Goal: Transaction & Acquisition: Purchase product/service

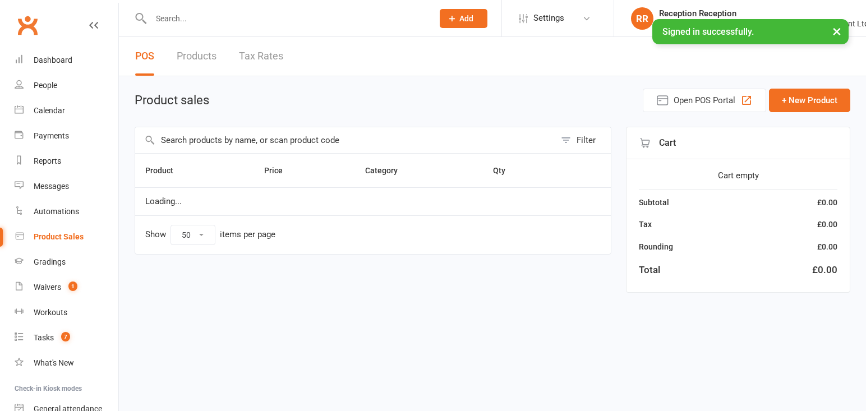
select select "50"
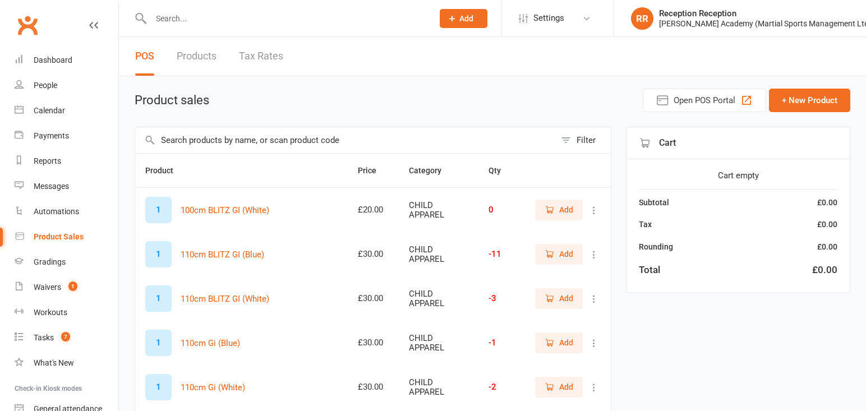
click at [247, 26] on input "text" at bounding box center [287, 19] width 278 height 16
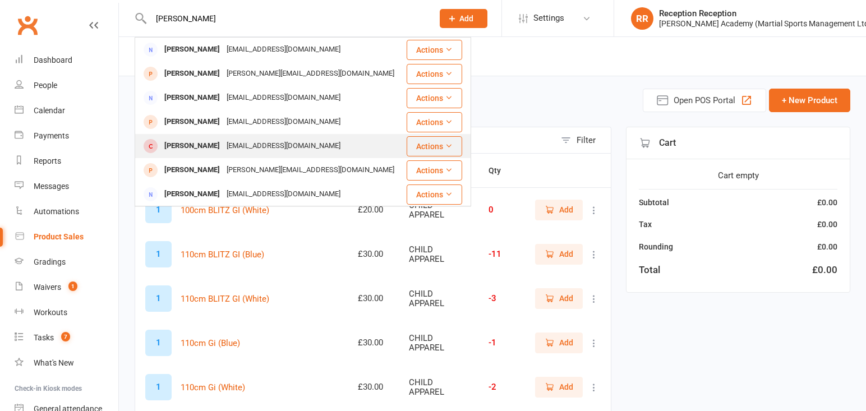
type input "natalie"
click at [303, 145] on div "natalieroseco@gmail.com" at bounding box center [283, 146] width 121 height 16
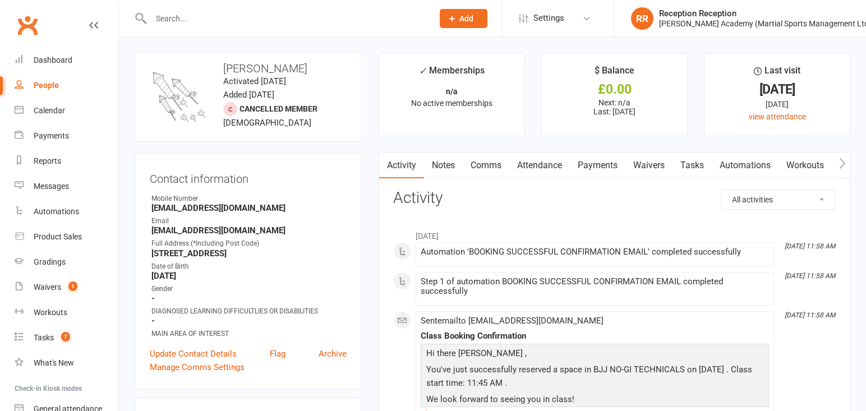
click at [548, 172] on link "Attendance" at bounding box center [539, 166] width 61 height 26
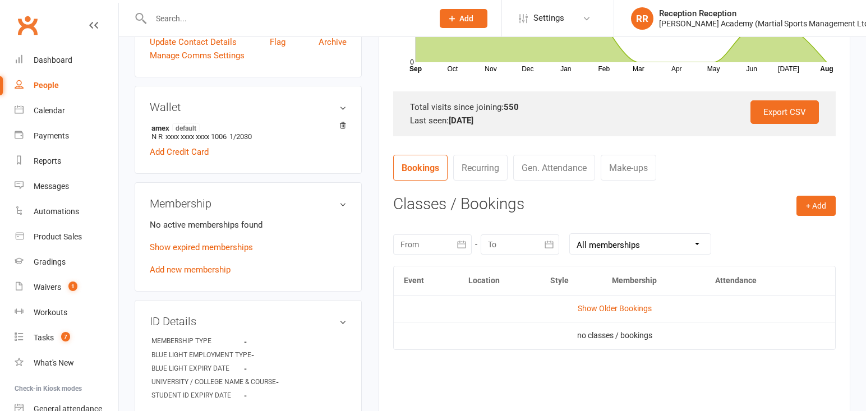
scroll to position [314, 0]
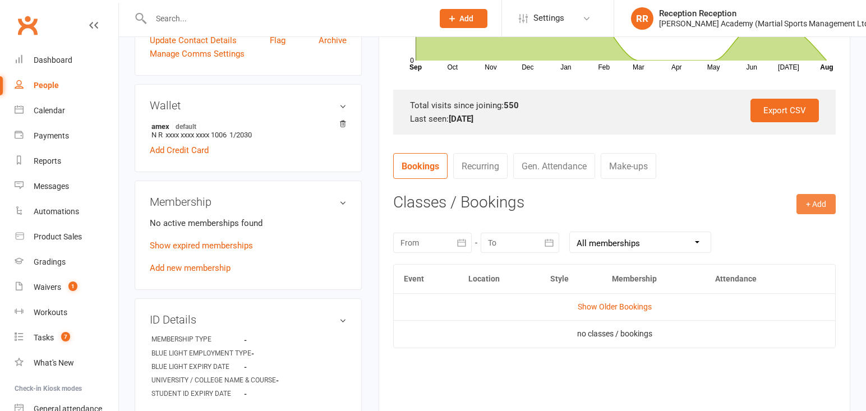
click at [826, 204] on button "+ Add" at bounding box center [815, 204] width 39 height 20
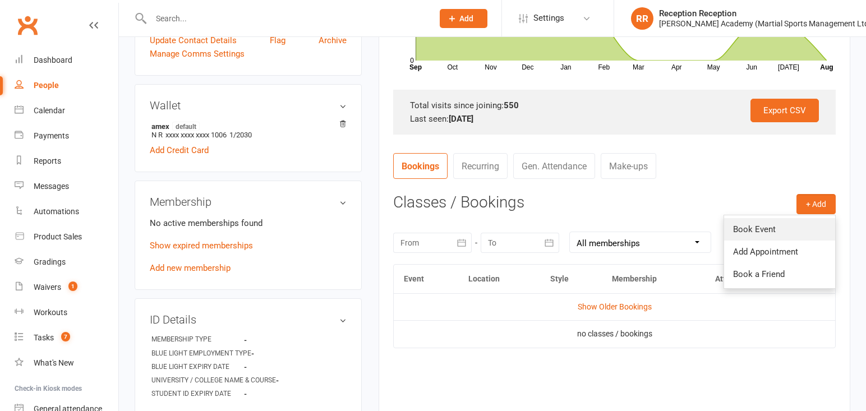
click at [803, 226] on link "Book Event" at bounding box center [779, 229] width 111 height 22
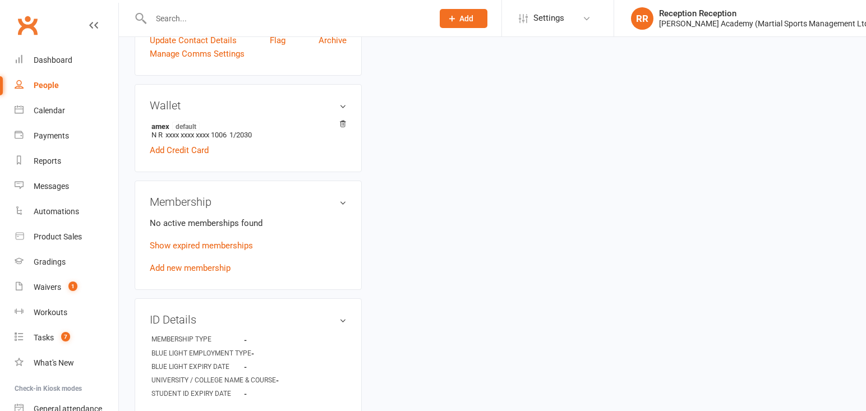
scroll to position [98, 0]
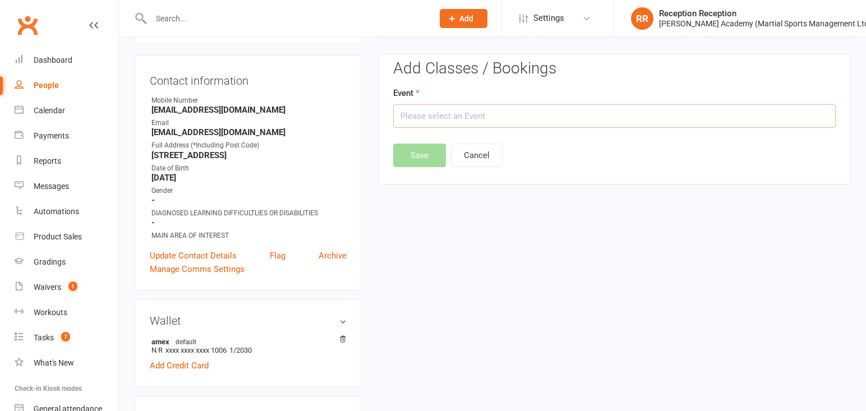
click at [457, 126] on input "text" at bounding box center [614, 116] width 443 height 24
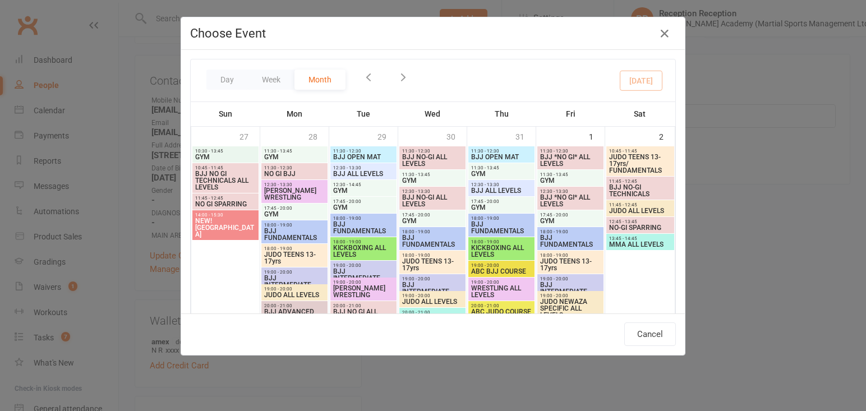
scroll to position [519, 0]
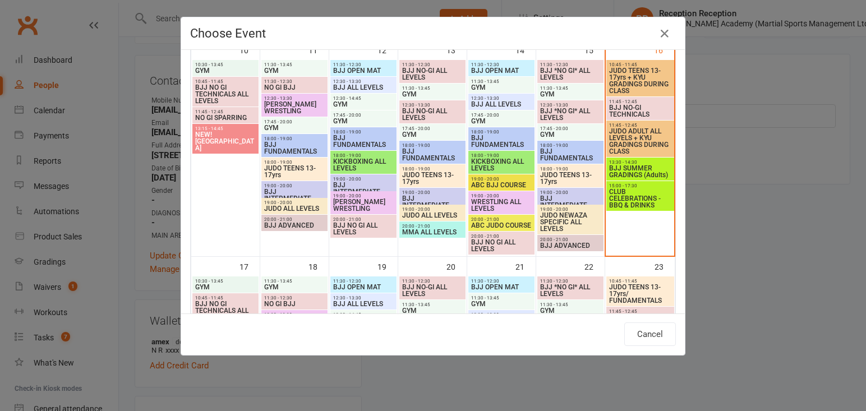
click at [652, 174] on span "BJJ SUMMER GRADINGS (Adults)" at bounding box center [640, 171] width 63 height 13
type input "BJJ SUMMER GRADINGS (Adults) - Aug 16, 2025 1:30:00 PM"
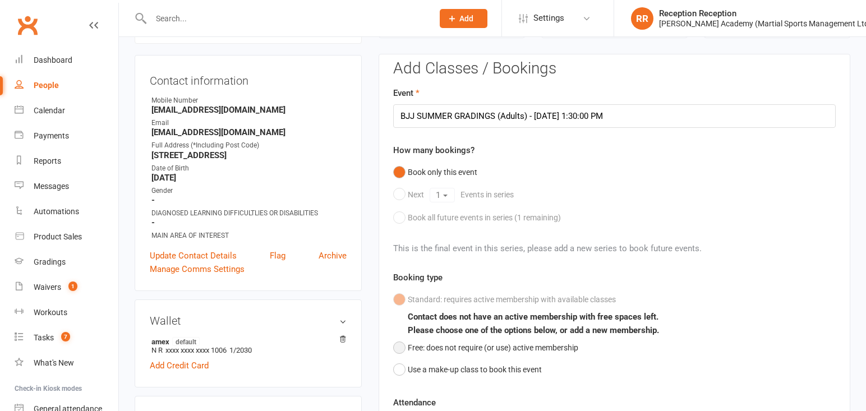
click at [398, 353] on button "Free: does not require (or use) active membership" at bounding box center [485, 347] width 185 height 21
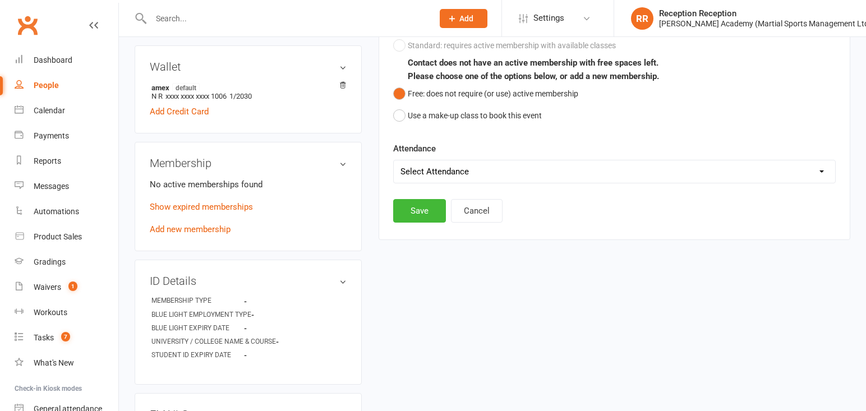
scroll to position [381, 0]
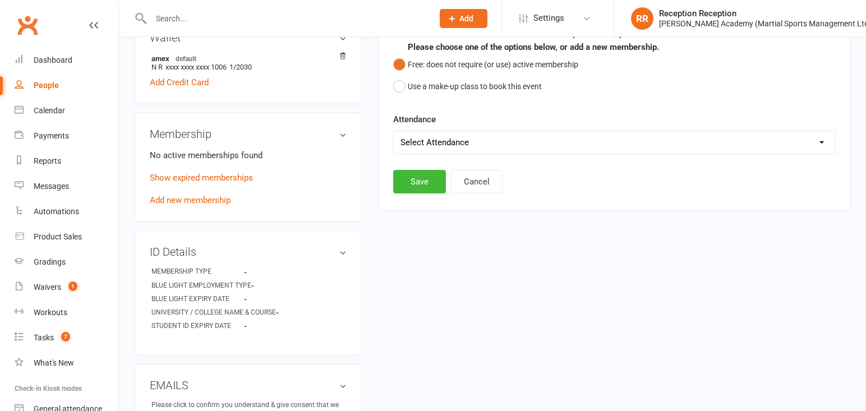
select select "0"
click at [428, 192] on button "Save" at bounding box center [419, 182] width 53 height 24
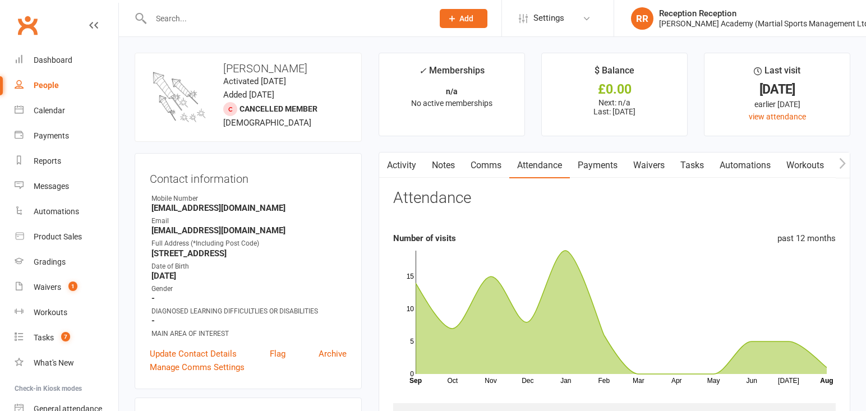
scroll to position [0, 0]
click at [236, 26] on div at bounding box center [280, 18] width 291 height 36
click at [234, 3] on div at bounding box center [280, 18] width 291 height 36
click at [231, 7] on div at bounding box center [280, 18] width 291 height 36
click at [233, 8] on div at bounding box center [280, 18] width 291 height 36
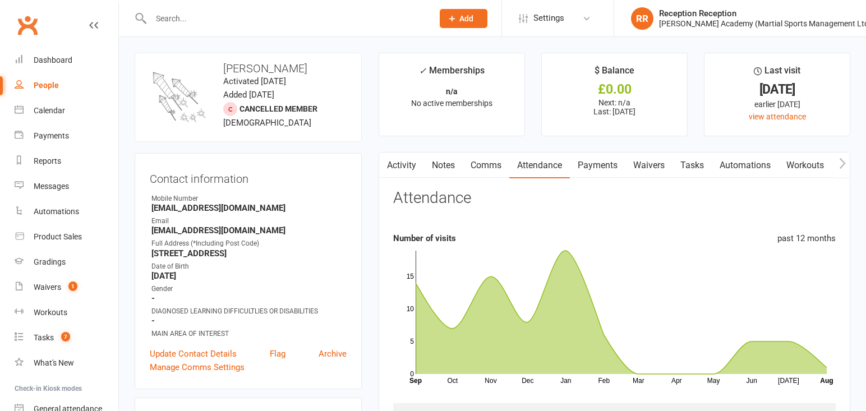
click at [234, 13] on input "text" at bounding box center [287, 19] width 278 height 16
click at [161, 13] on input "text" at bounding box center [287, 19] width 278 height 16
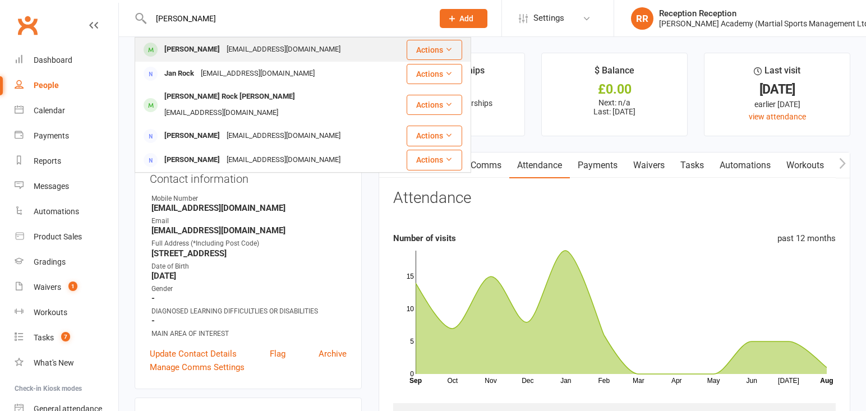
type input "nock"
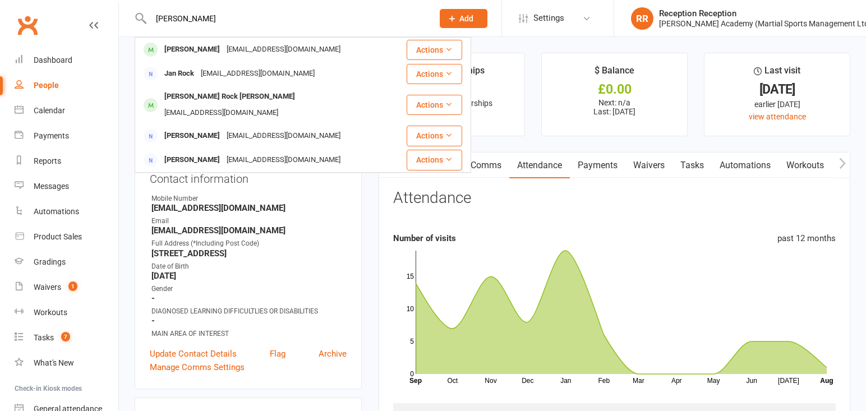
click at [237, 46] on div "george21nock@hotmail.com" at bounding box center [283, 50] width 121 height 16
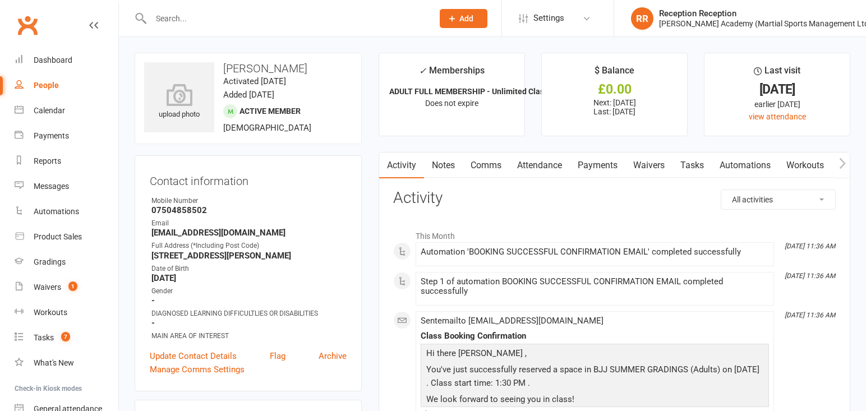
click at [545, 169] on link "Attendance" at bounding box center [539, 166] width 61 height 26
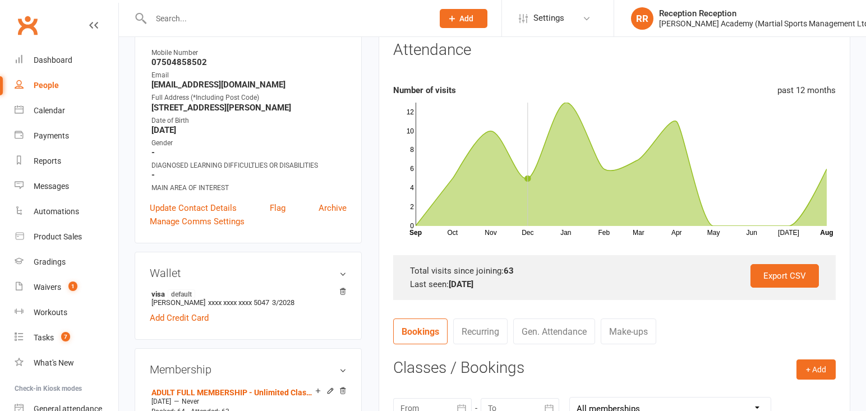
scroll to position [136, 0]
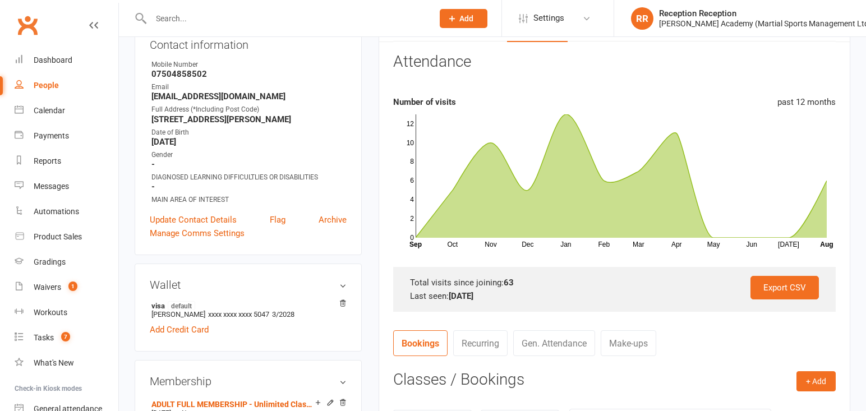
click at [292, 19] on input "text" at bounding box center [287, 19] width 278 height 16
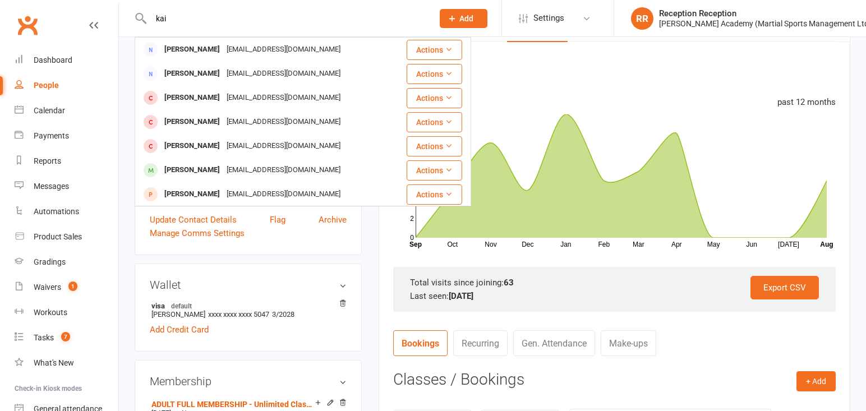
drag, startPoint x: 185, startPoint y: 21, endPoint x: 77, endPoint y: 19, distance: 107.7
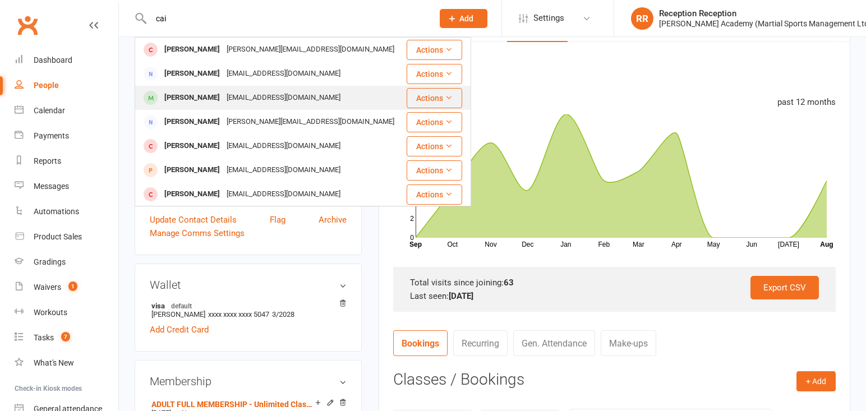
scroll to position [136, 1]
type input "cai"
click at [175, 101] on div "Cai Bakrania" at bounding box center [192, 98] width 62 height 16
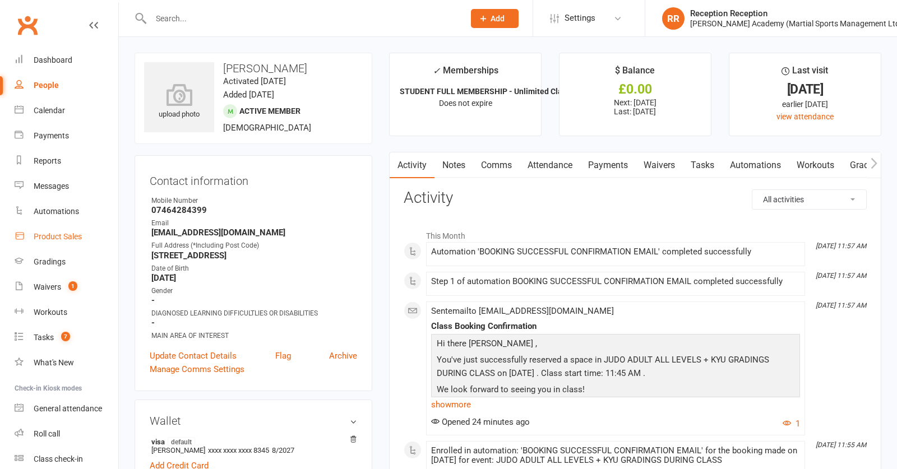
click at [56, 231] on link "Product Sales" at bounding box center [67, 236] width 104 height 25
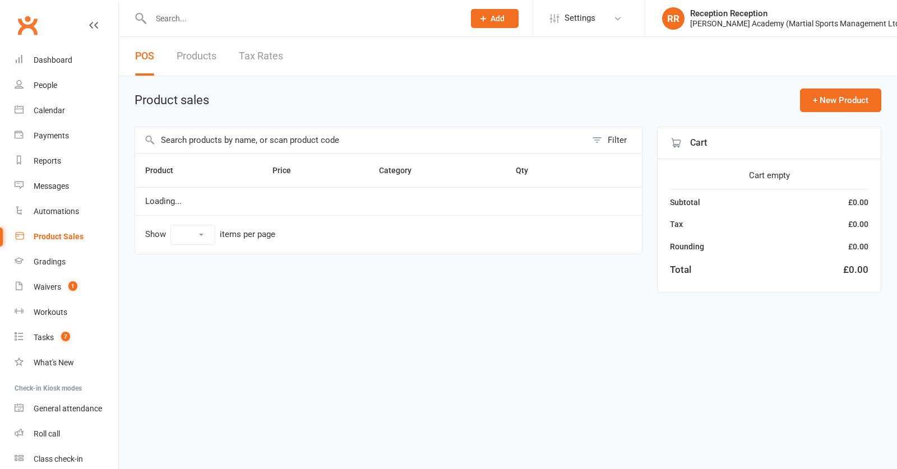
select select "50"
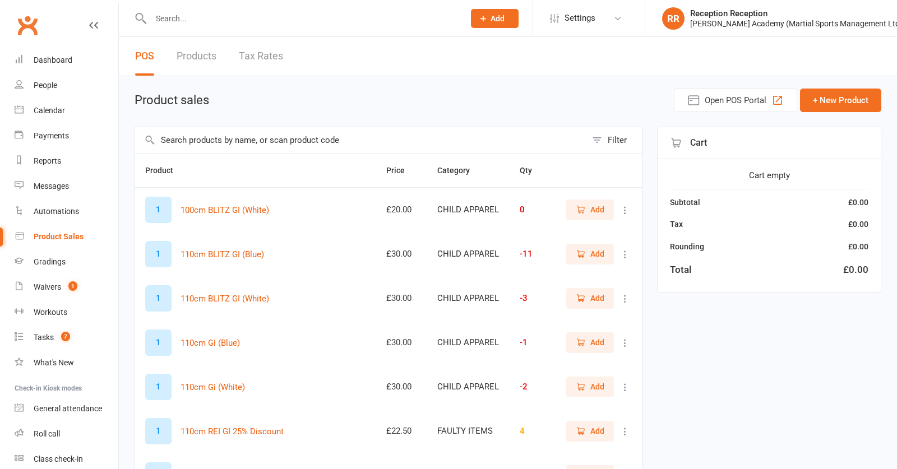
click at [236, 138] on input "text" at bounding box center [360, 140] width 451 height 26
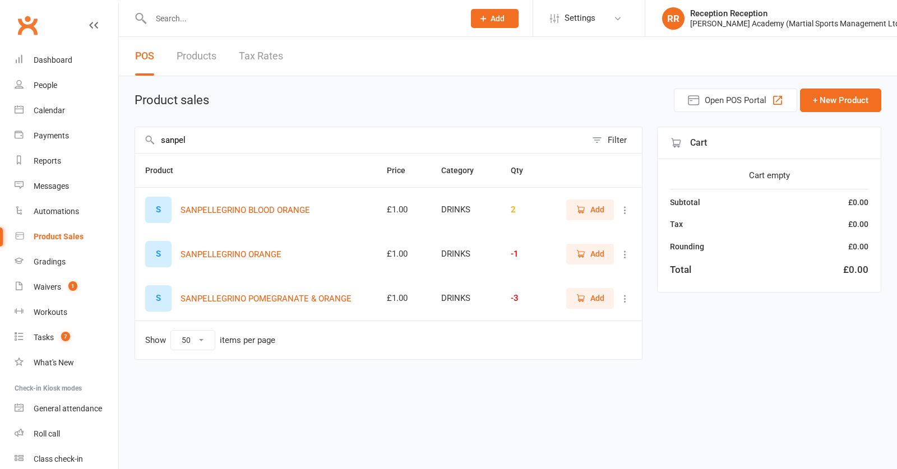
type input "sample"
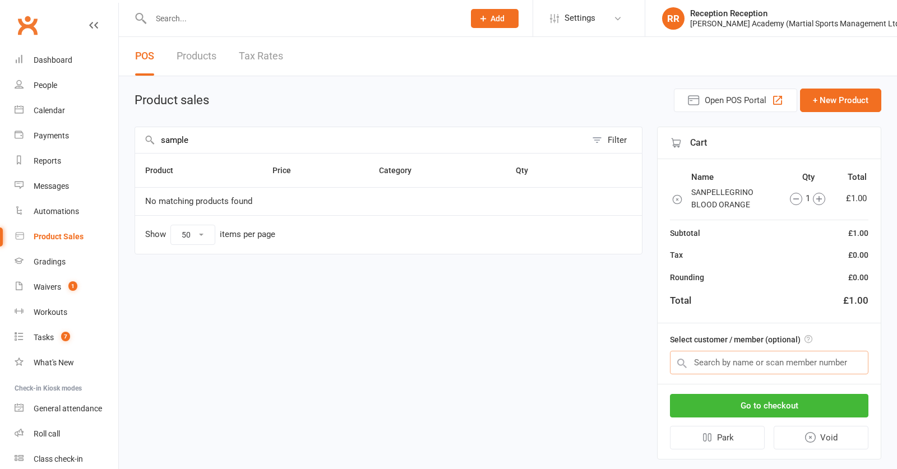
click at [732, 371] on input "text" at bounding box center [769, 363] width 199 height 24
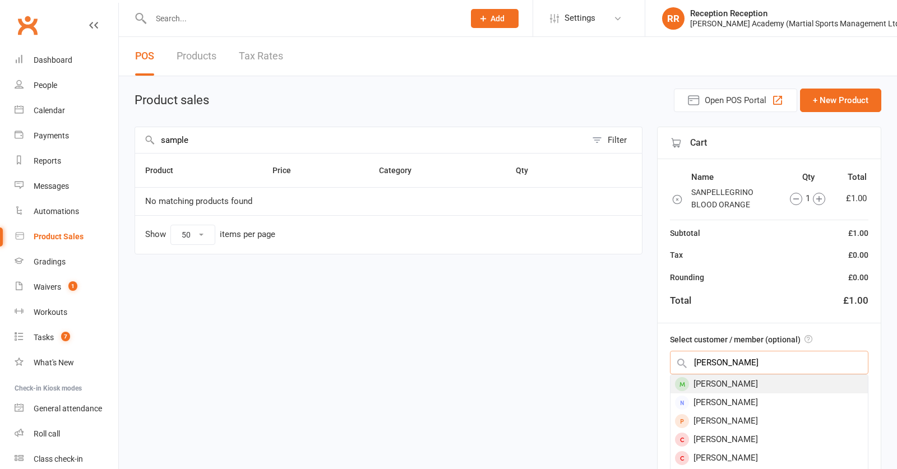
type input "joe owen"
click at [739, 392] on div "Joe Owen" at bounding box center [769, 384] width 197 height 19
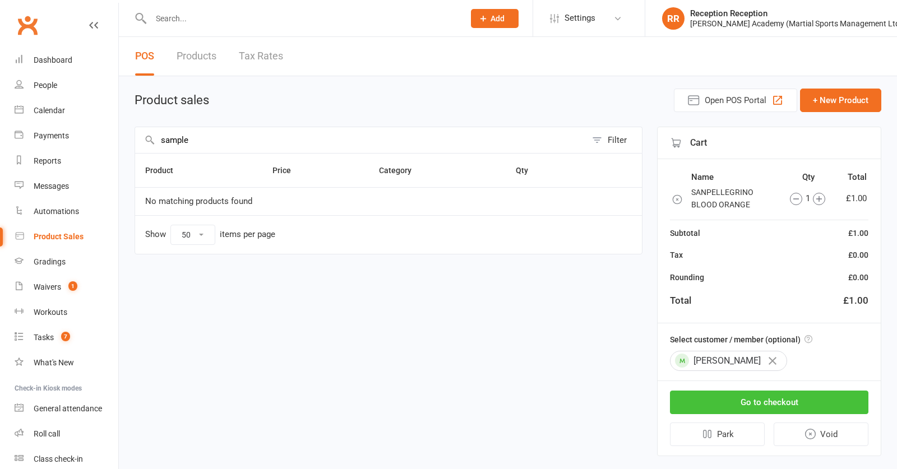
click at [744, 402] on button "Go to checkout" at bounding box center [769, 403] width 199 height 24
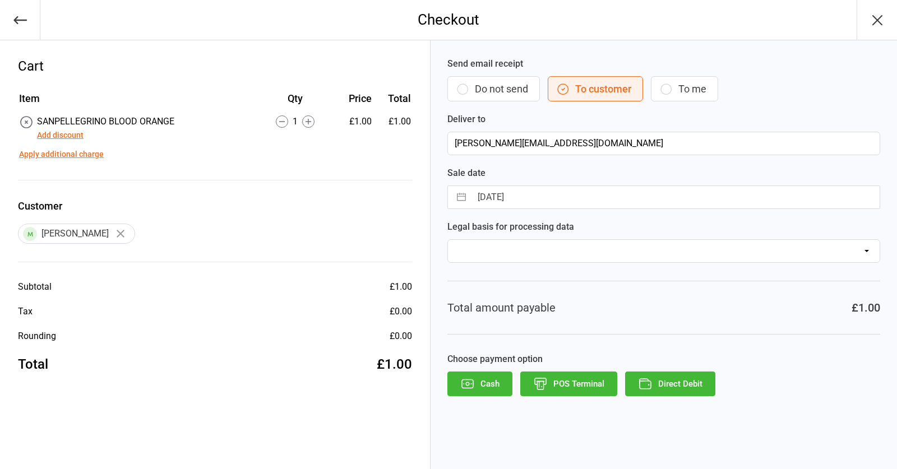
click at [578, 389] on button "POS Terminal" at bounding box center [568, 384] width 97 height 25
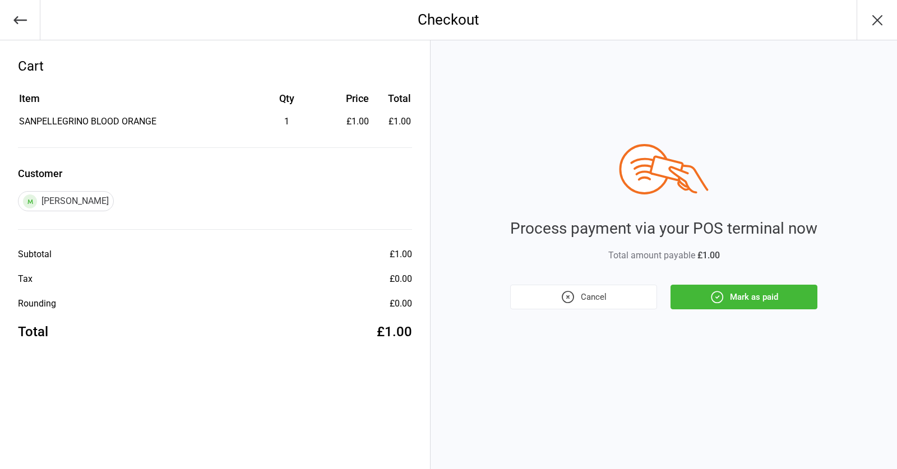
click at [691, 305] on button "Mark as paid" at bounding box center [744, 297] width 147 height 25
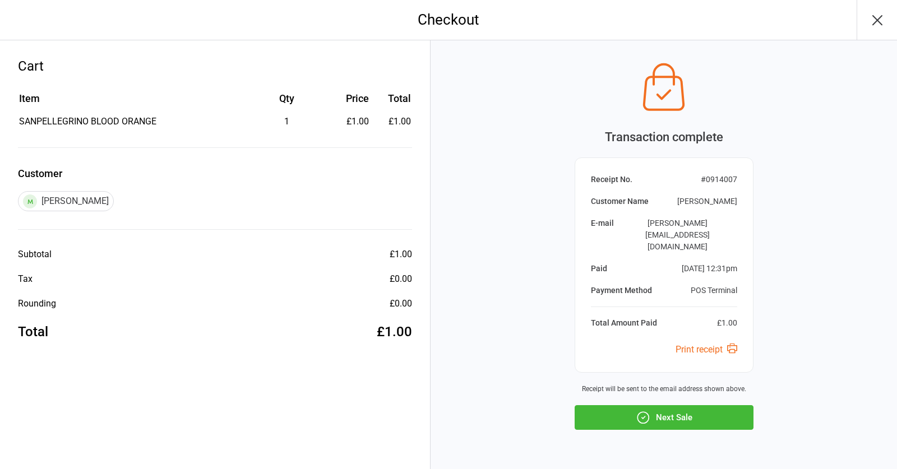
click at [654, 405] on button "Next Sale" at bounding box center [664, 417] width 179 height 25
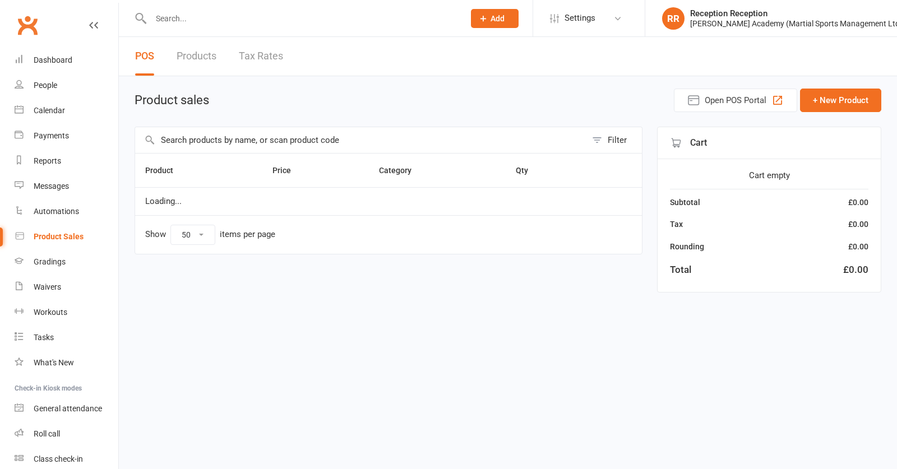
select select "50"
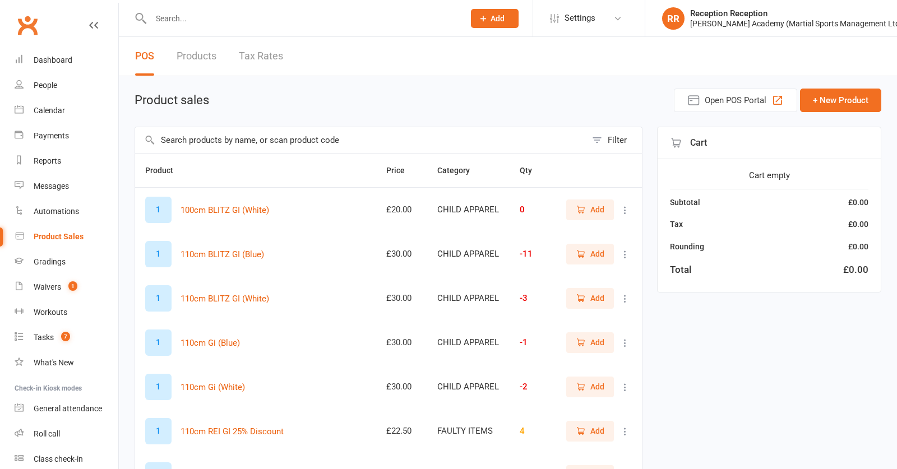
click at [287, 144] on input "text" at bounding box center [360, 140] width 451 height 26
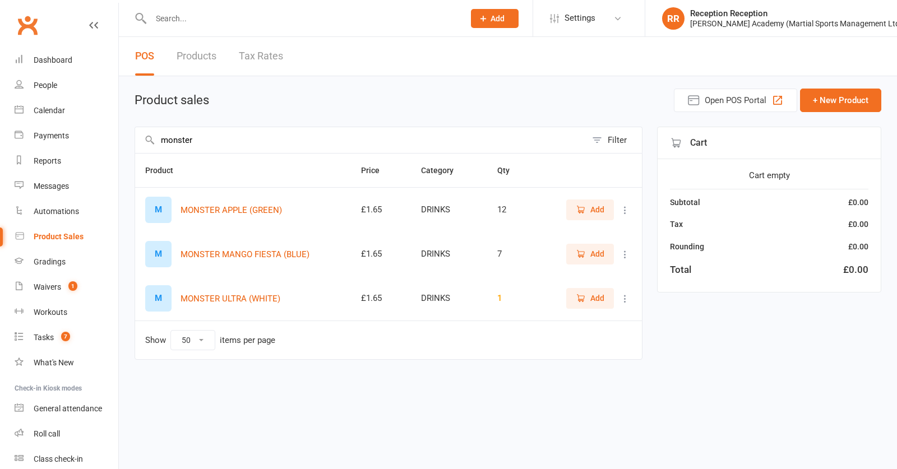
type input "monster"
click at [577, 215] on icon "button" at bounding box center [581, 210] width 10 height 10
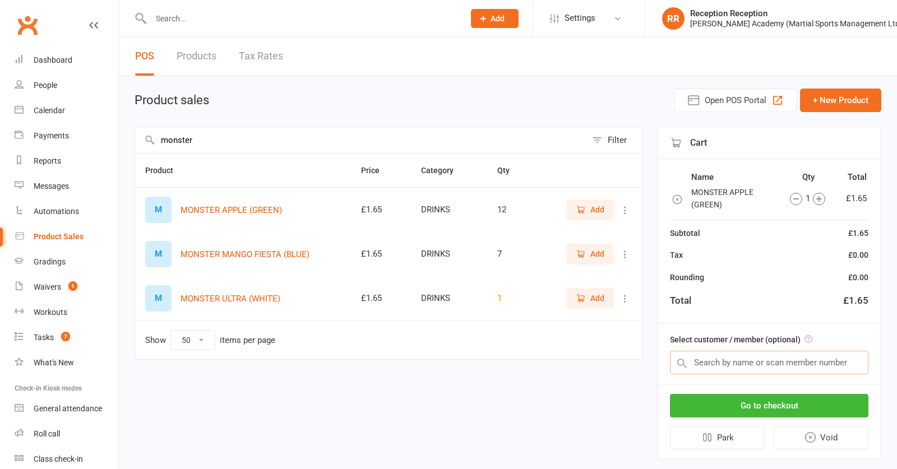
click at [738, 358] on input "text" at bounding box center [769, 363] width 199 height 24
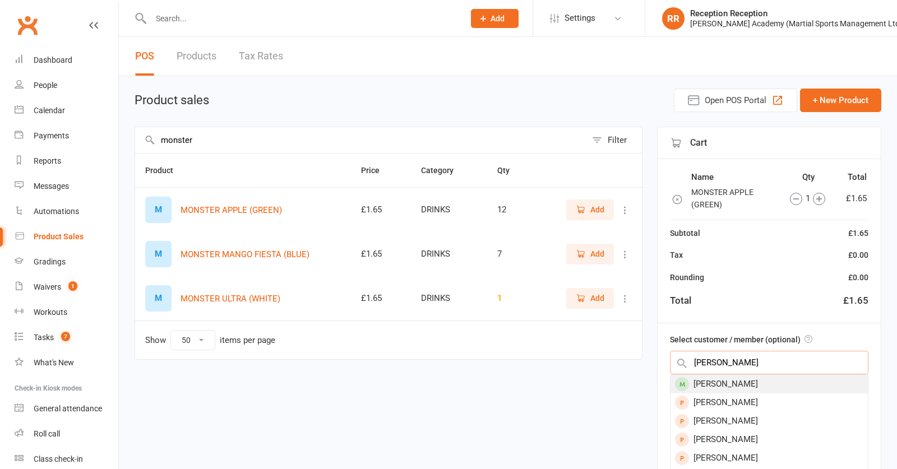
type input "jamie lakin"
click at [727, 381] on div "Jamie Lakin" at bounding box center [769, 384] width 197 height 19
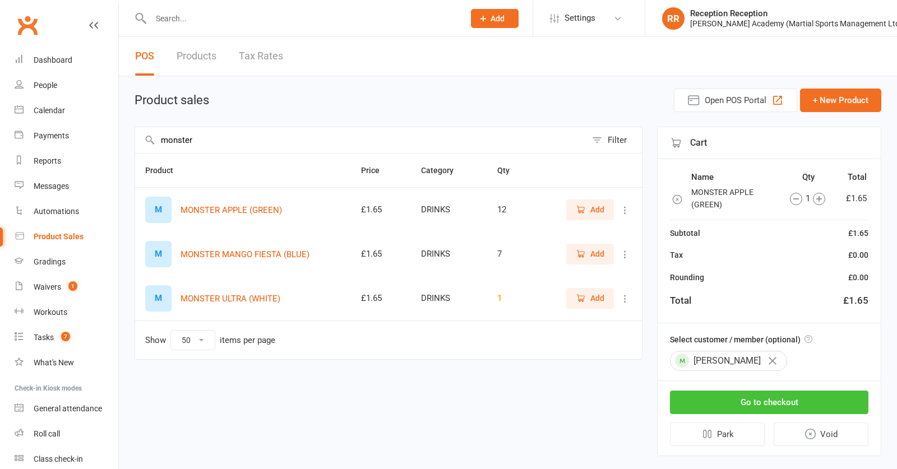
click at [741, 405] on button "Go to checkout" at bounding box center [769, 403] width 199 height 24
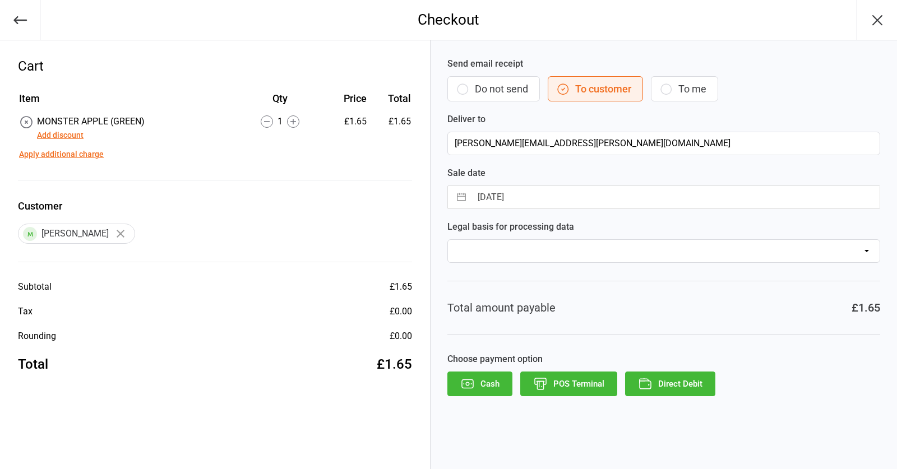
click at [572, 390] on button "POS Terminal" at bounding box center [568, 384] width 97 height 25
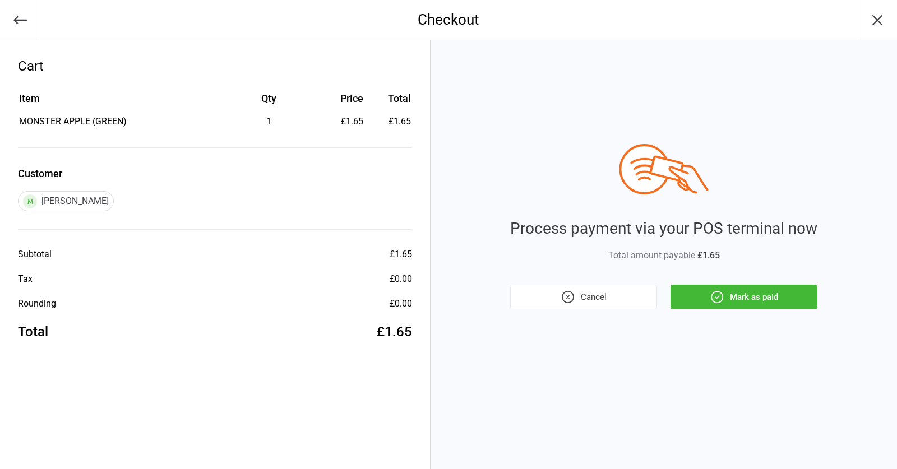
click at [734, 306] on button "Mark as paid" at bounding box center [744, 297] width 147 height 25
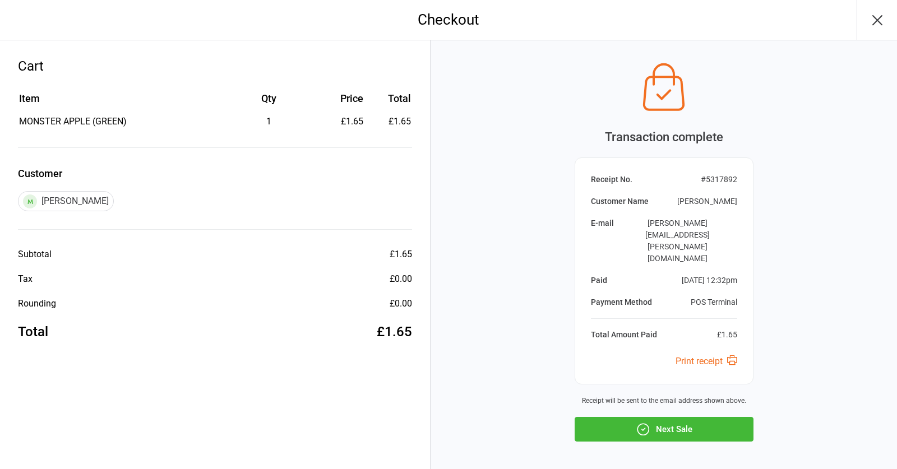
click at [658, 417] on button "Next Sale" at bounding box center [664, 429] width 179 height 25
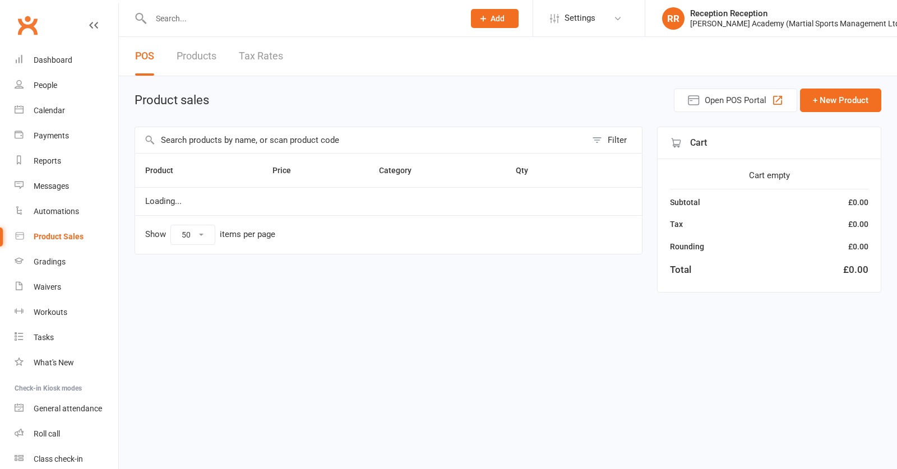
select select "50"
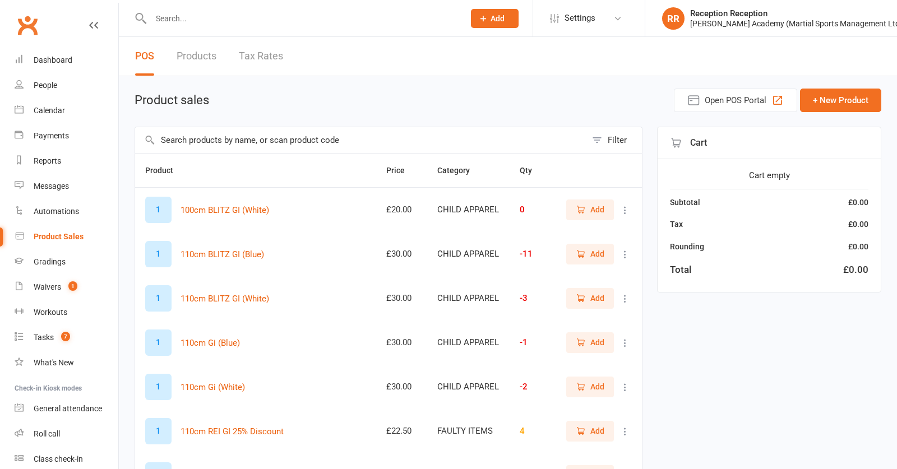
click at [261, 21] on input "text" at bounding box center [302, 19] width 309 height 16
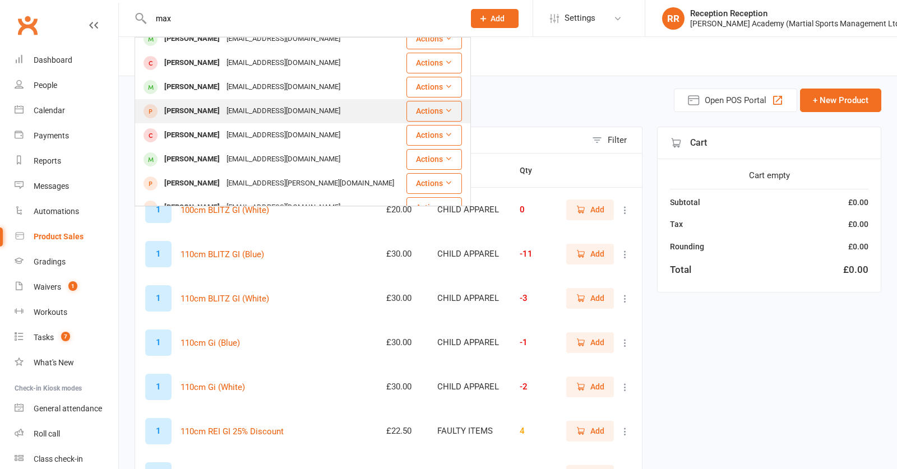
scroll to position [293, 0]
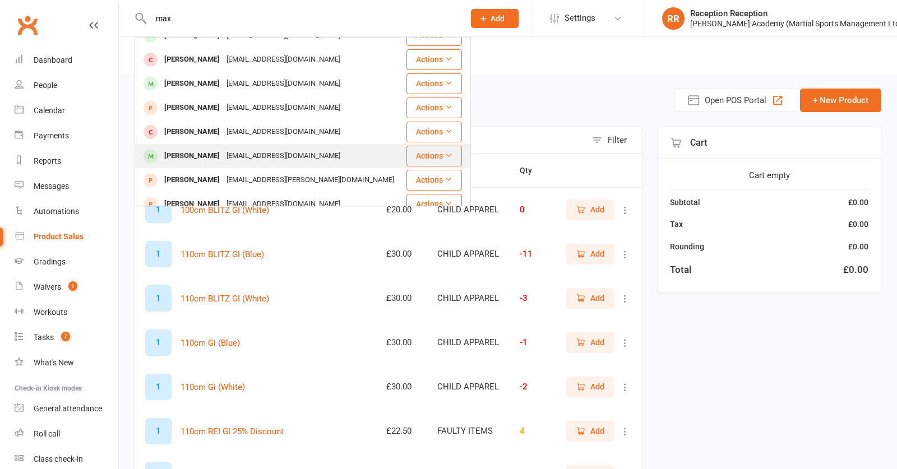
type input "max"
click at [265, 148] on div "m.rolloharris@gmail.com" at bounding box center [283, 156] width 121 height 16
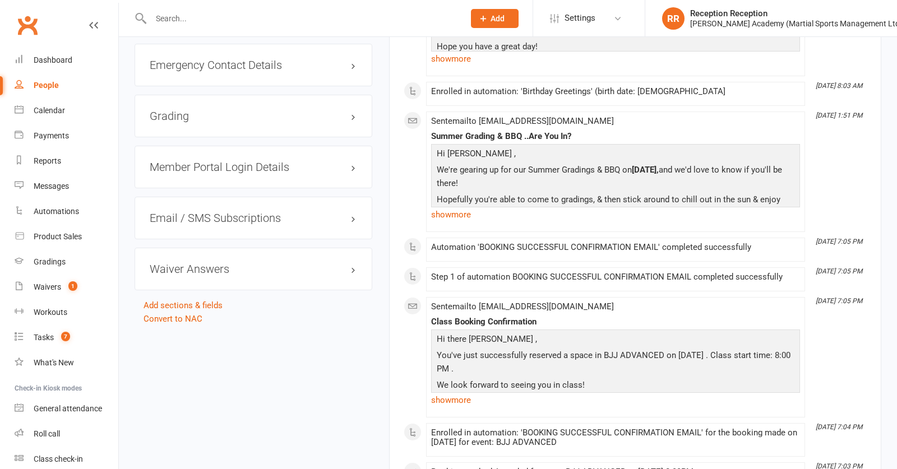
scroll to position [1053, 0]
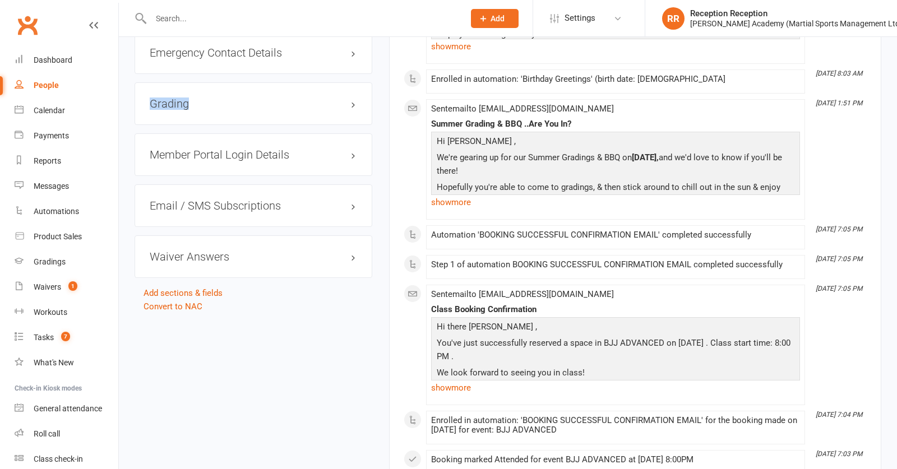
click at [298, 105] on div "Grading" at bounding box center [254, 103] width 238 height 43
click at [307, 110] on h3 "Grading" at bounding box center [254, 104] width 208 height 12
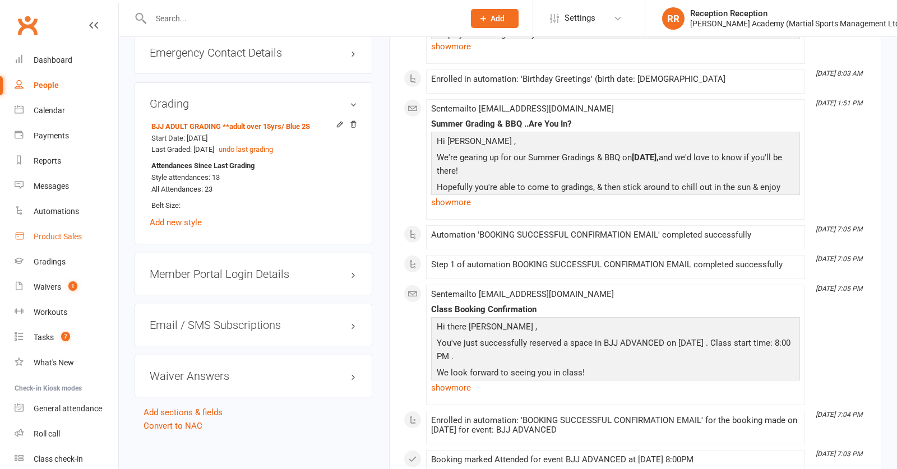
click at [68, 233] on div "Product Sales" at bounding box center [58, 236] width 48 height 9
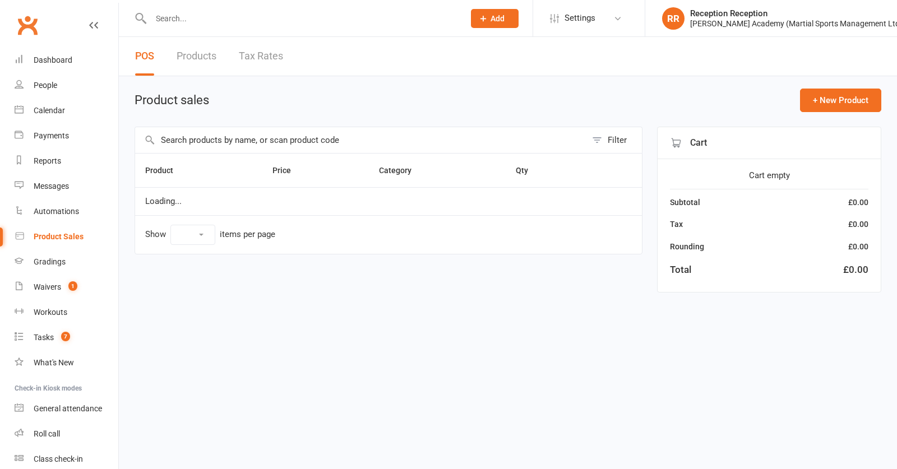
select select "50"
click at [340, 138] on input "text" at bounding box center [360, 140] width 451 height 26
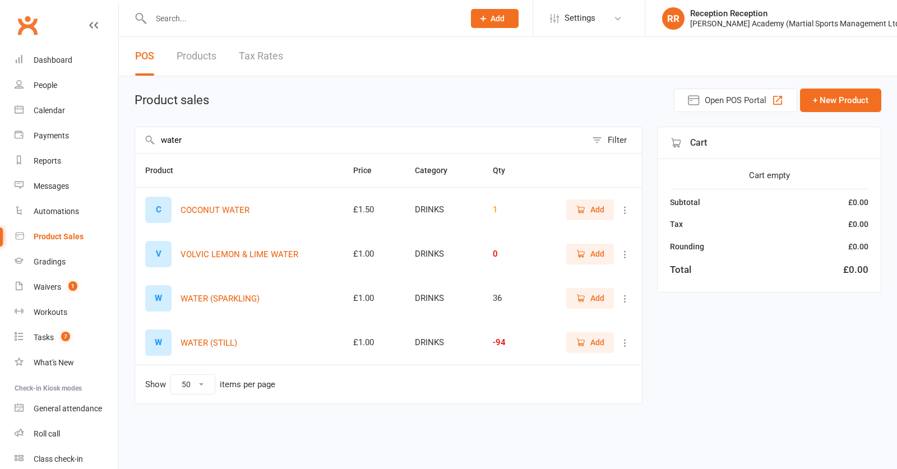
type input "water"
click at [592, 344] on span "Add" at bounding box center [598, 343] width 14 height 12
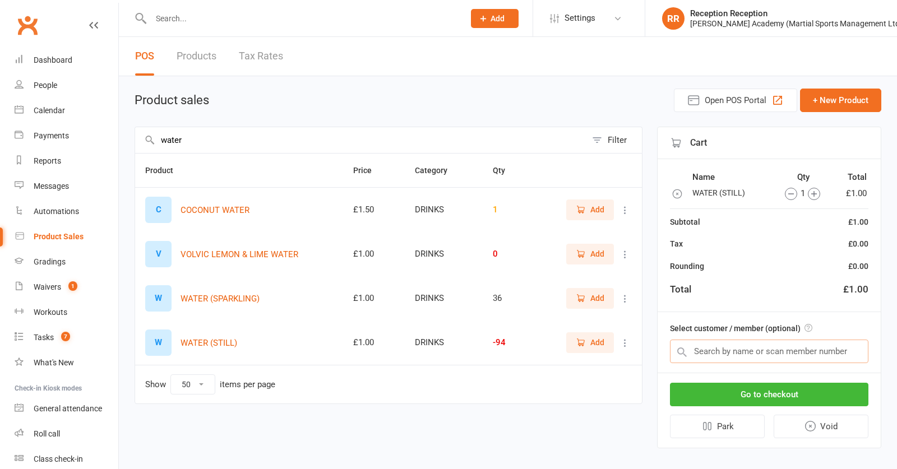
click at [795, 344] on input "text" at bounding box center [769, 352] width 199 height 24
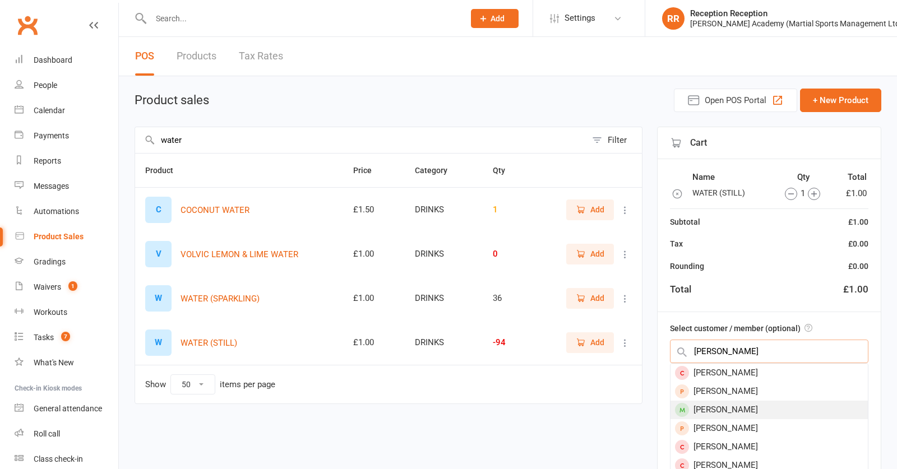
type input "bethany"
click at [768, 413] on div "Bethany Upton-Clark" at bounding box center [769, 410] width 197 height 19
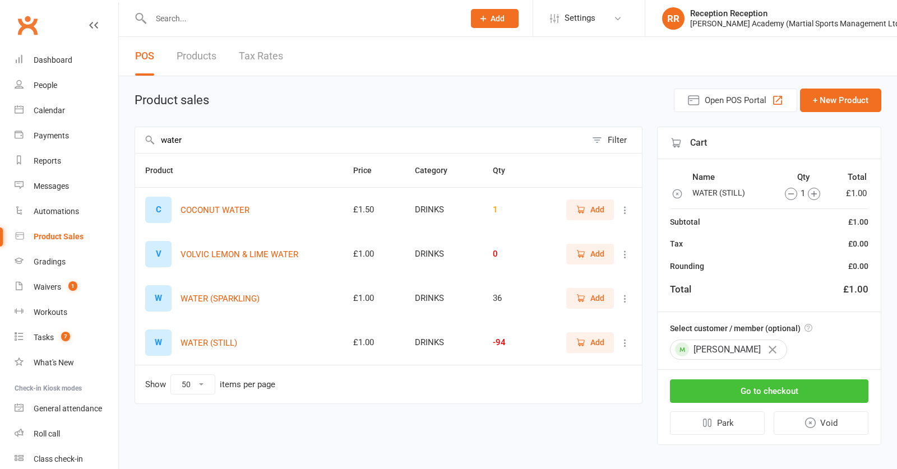
click at [752, 391] on button "Go to checkout" at bounding box center [769, 392] width 199 height 24
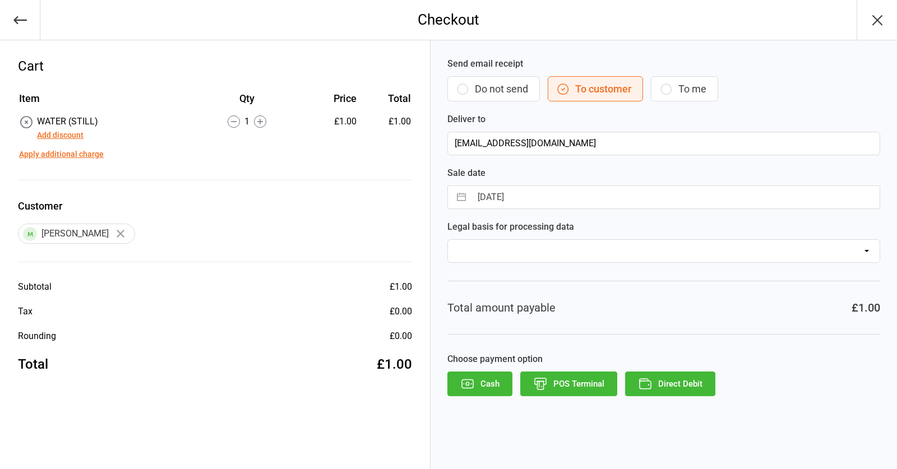
click at [555, 388] on button "POS Terminal" at bounding box center [568, 384] width 97 height 25
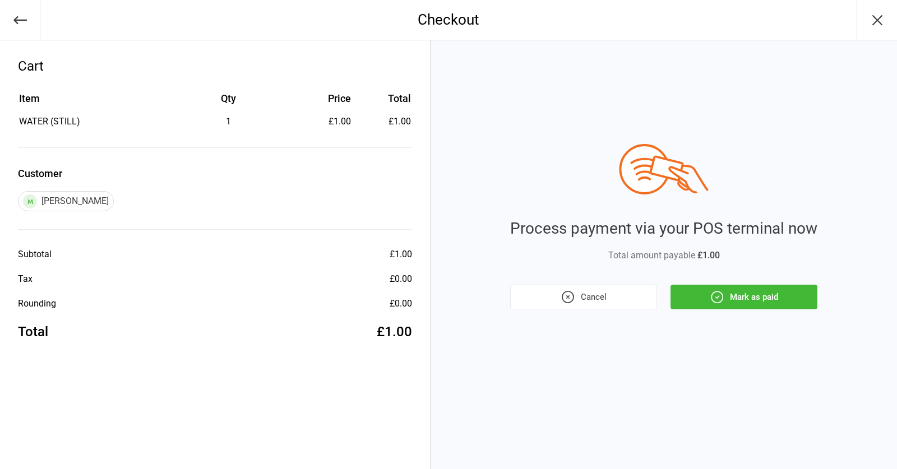
click at [695, 305] on button "Mark as paid" at bounding box center [744, 297] width 147 height 25
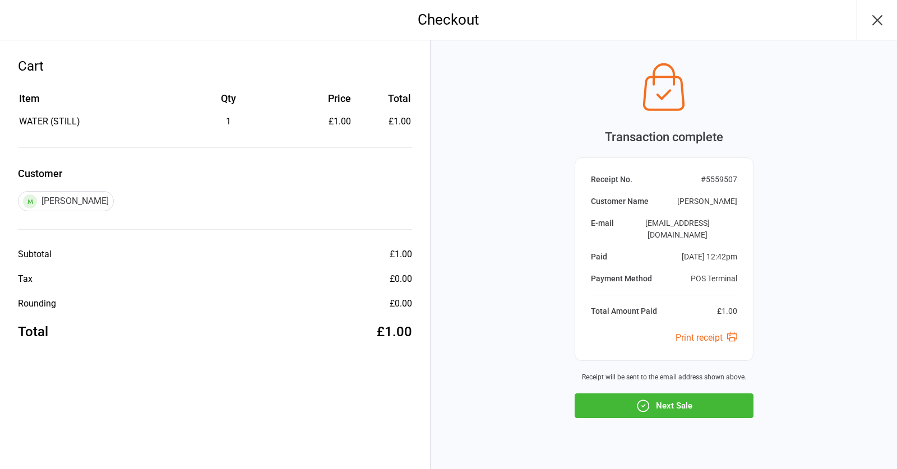
click at [680, 394] on button "Next Sale" at bounding box center [664, 406] width 179 height 25
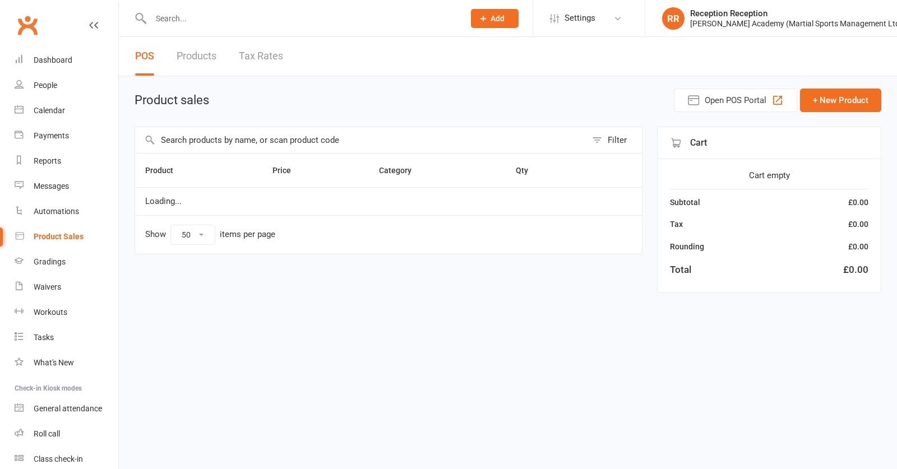
select select "50"
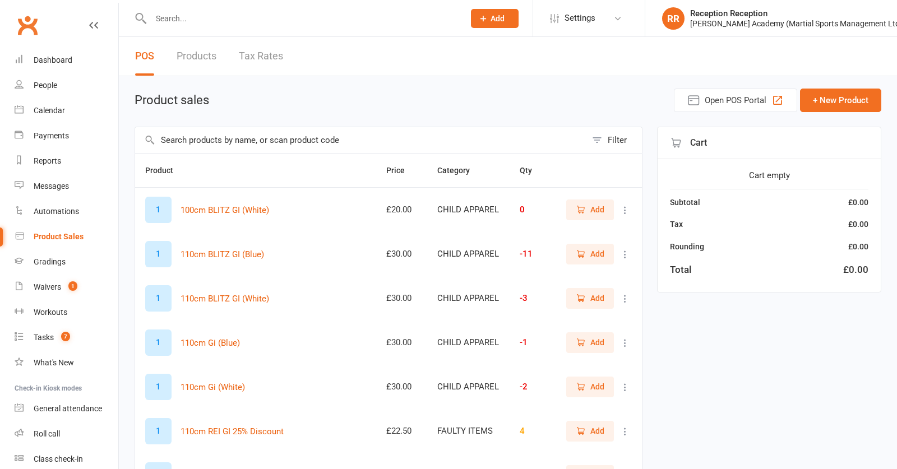
click at [227, 136] on input "text" at bounding box center [360, 140] width 451 height 26
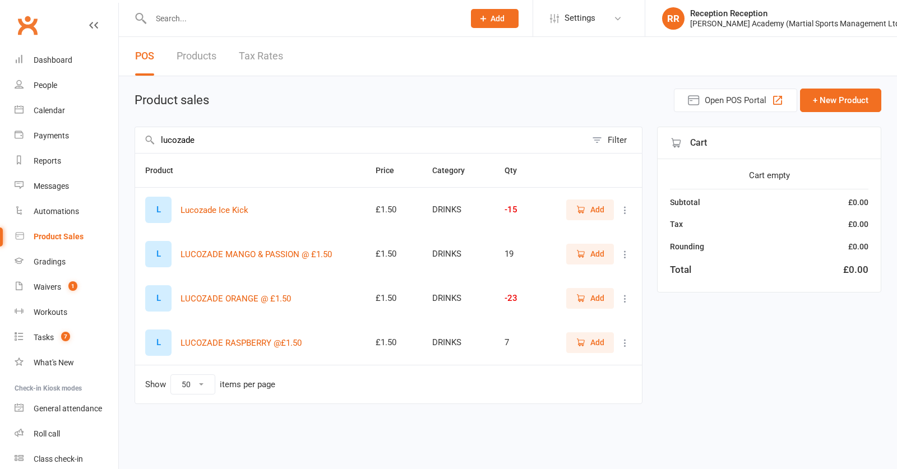
type input "lucozade"
click at [583, 344] on icon "button" at bounding box center [581, 343] width 10 height 10
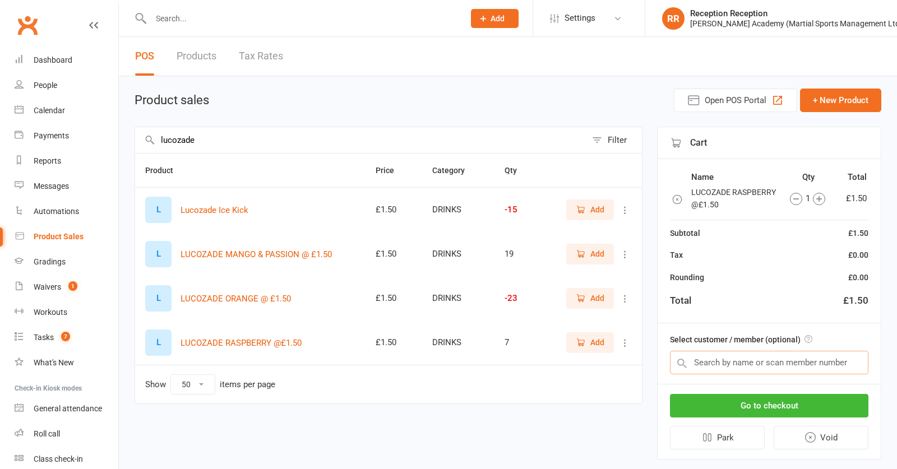
click at [727, 365] on input "text" at bounding box center [769, 363] width 199 height 24
click at [736, 398] on button "Go to checkout" at bounding box center [769, 406] width 199 height 24
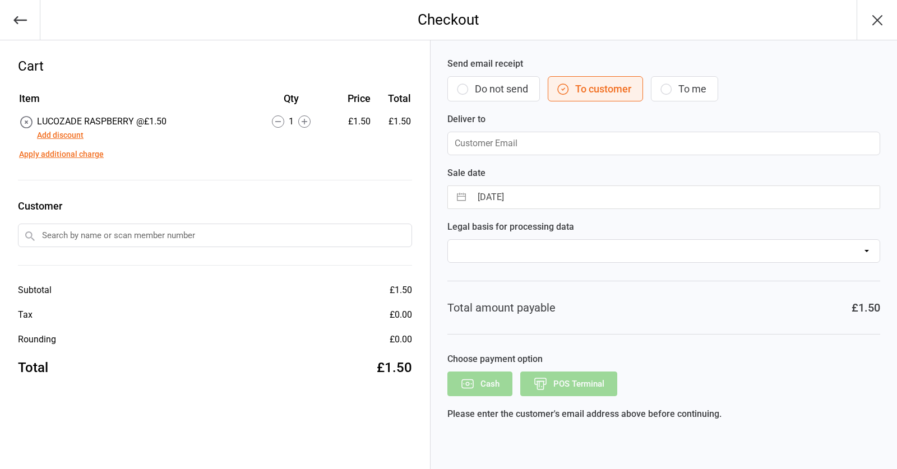
drag, startPoint x: 506, startPoint y: 97, endPoint x: 520, endPoint y: 266, distance: 169.4
click at [506, 97] on button "Do not send" at bounding box center [494, 88] width 93 height 25
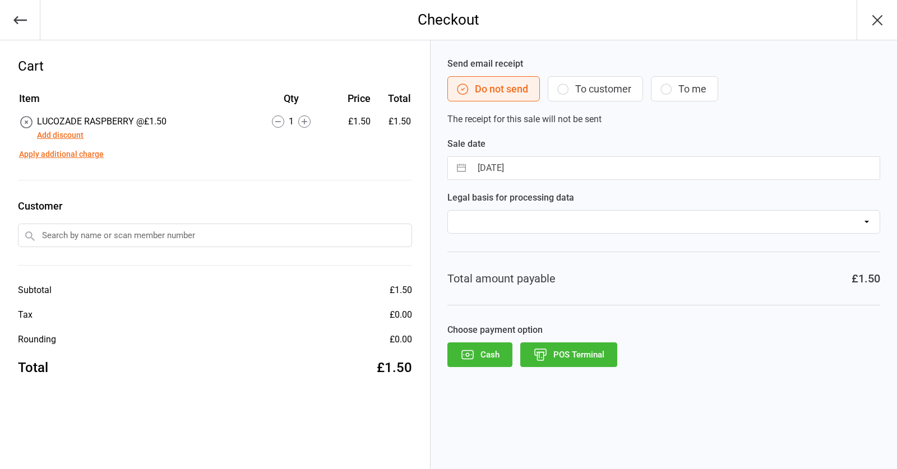
click at [543, 349] on icon "button" at bounding box center [540, 355] width 15 height 15
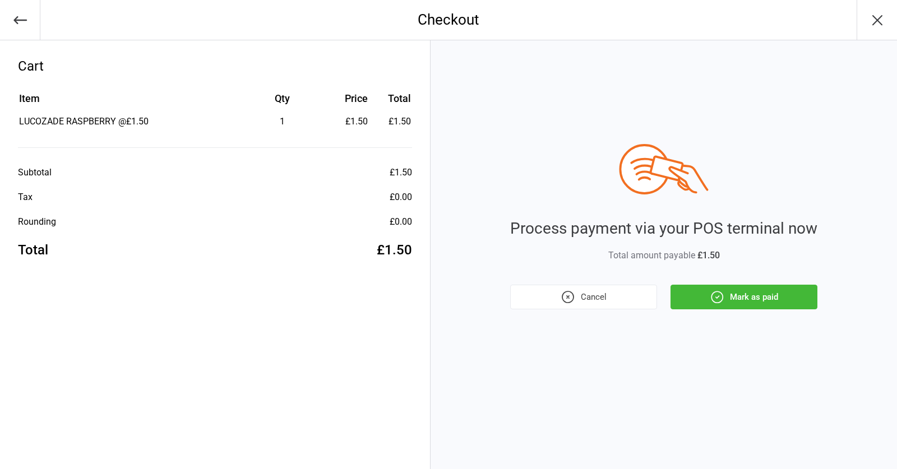
click at [754, 302] on button "Mark as paid" at bounding box center [744, 297] width 147 height 25
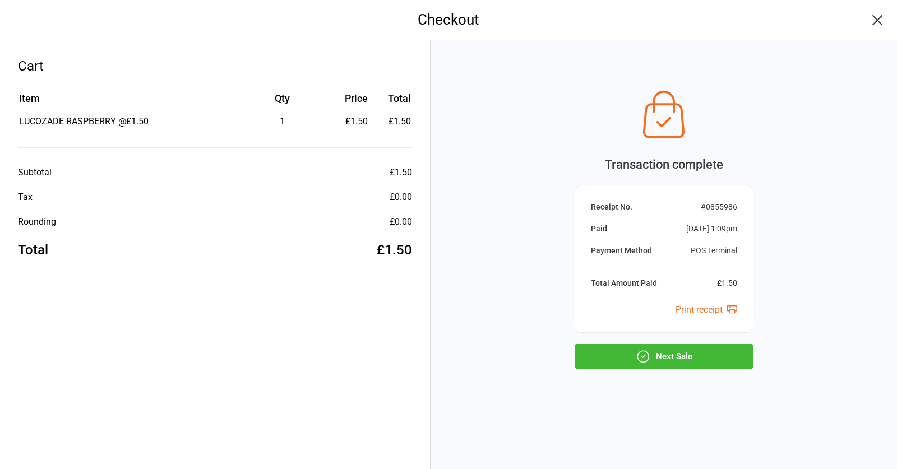
click at [727, 354] on button "Next Sale" at bounding box center [664, 356] width 179 height 25
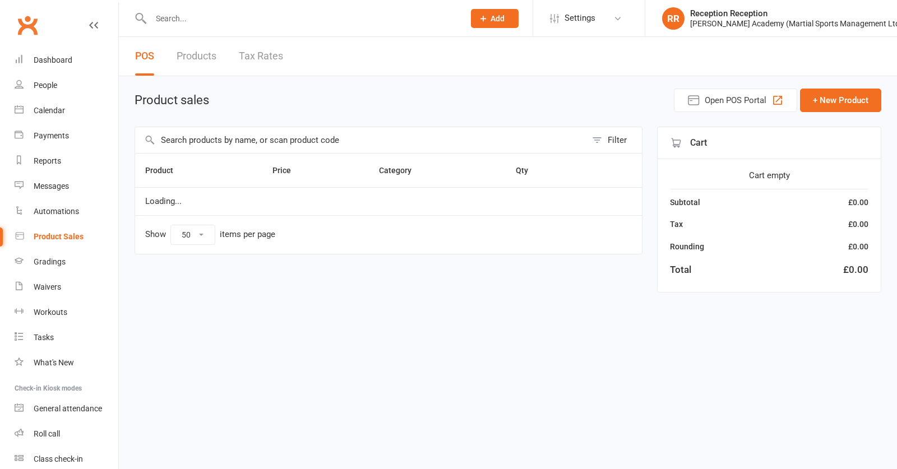
select select "50"
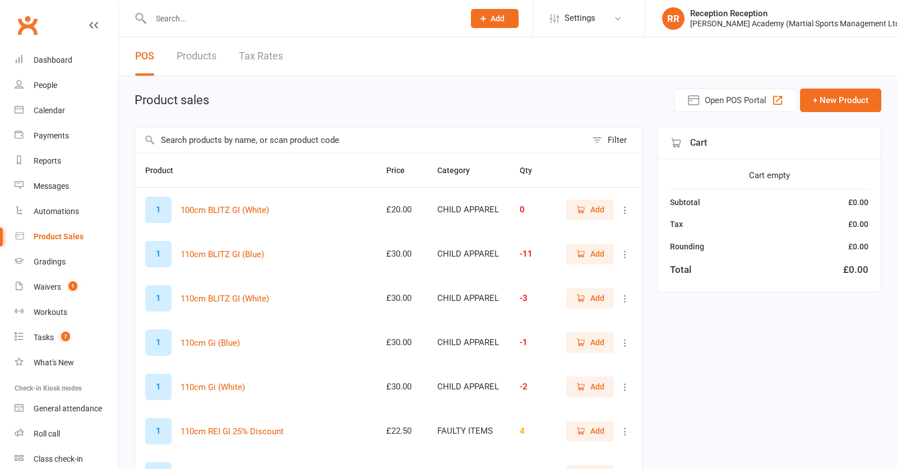
click at [249, 19] on input "text" at bounding box center [302, 19] width 309 height 16
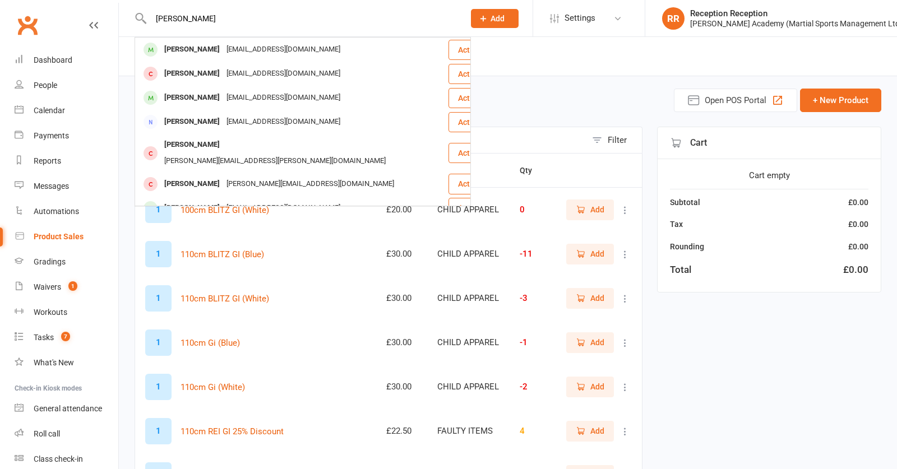
type input "[PERSON_NAME]"
drag, startPoint x: 249, startPoint y: 19, endPoint x: 252, endPoint y: 45, distance: 26.6
click at [252, 45] on div "[EMAIL_ADDRESS][DOMAIN_NAME]" at bounding box center [283, 50] width 121 height 16
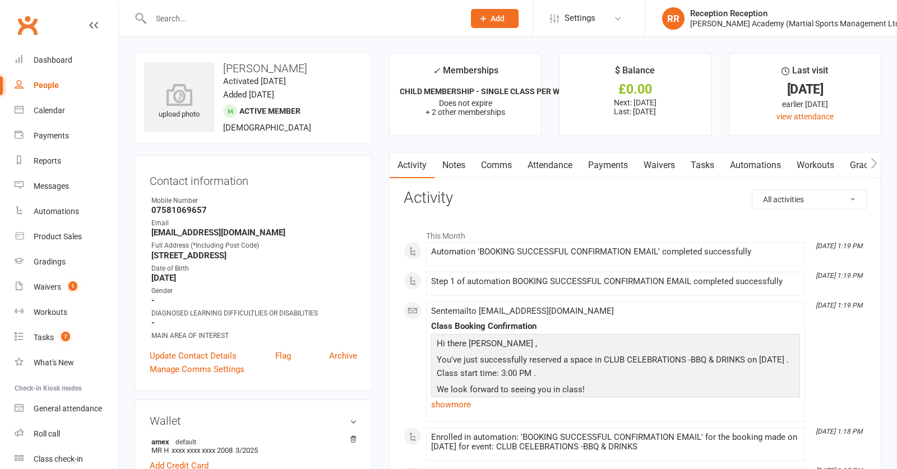
click at [551, 167] on link "Attendance" at bounding box center [550, 166] width 61 height 26
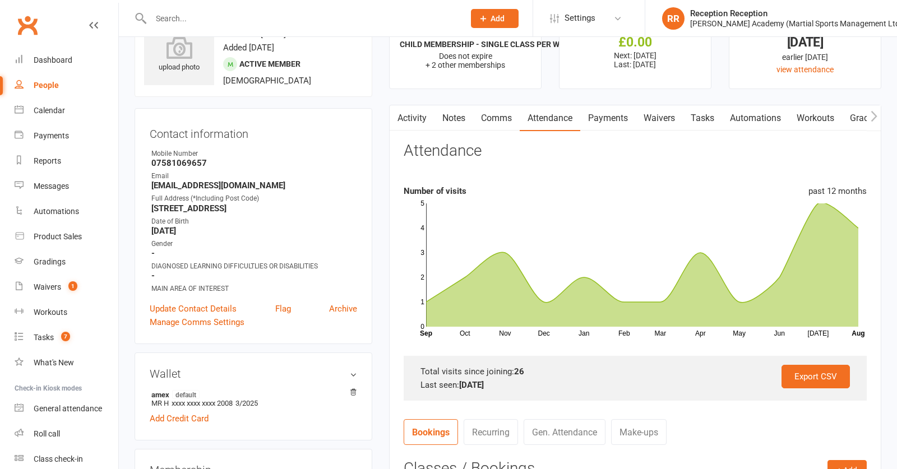
scroll to position [48, 0]
drag, startPoint x: 513, startPoint y: 372, endPoint x: 527, endPoint y: 372, distance: 14.0
click at [527, 372] on div "Total visits since joining: 26" at bounding box center [636, 371] width 430 height 13
click at [263, 16] on input "text" at bounding box center [302, 19] width 309 height 16
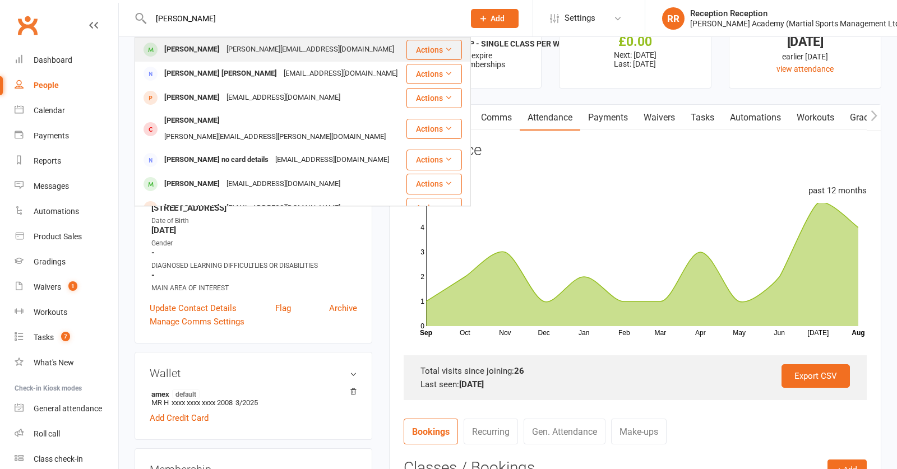
type input "[PERSON_NAME]"
click at [266, 44] on div "[PERSON_NAME][EMAIL_ADDRESS][DOMAIN_NAME]" at bounding box center [310, 50] width 174 height 16
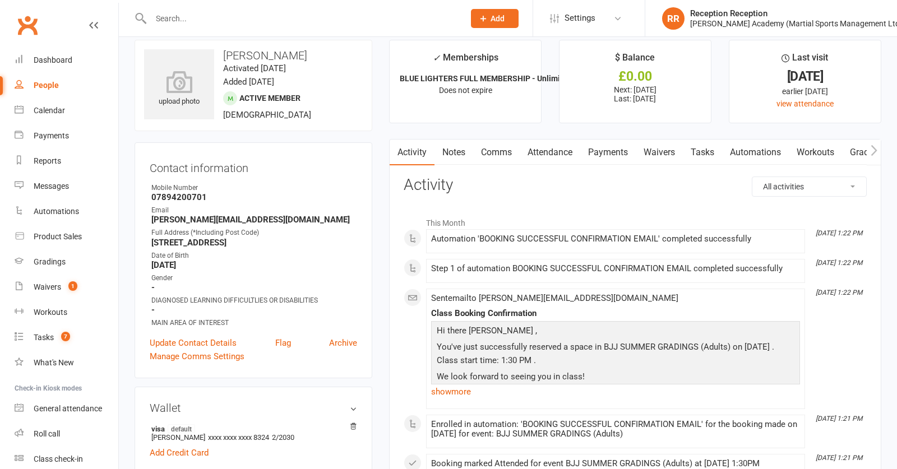
scroll to position [21, 0]
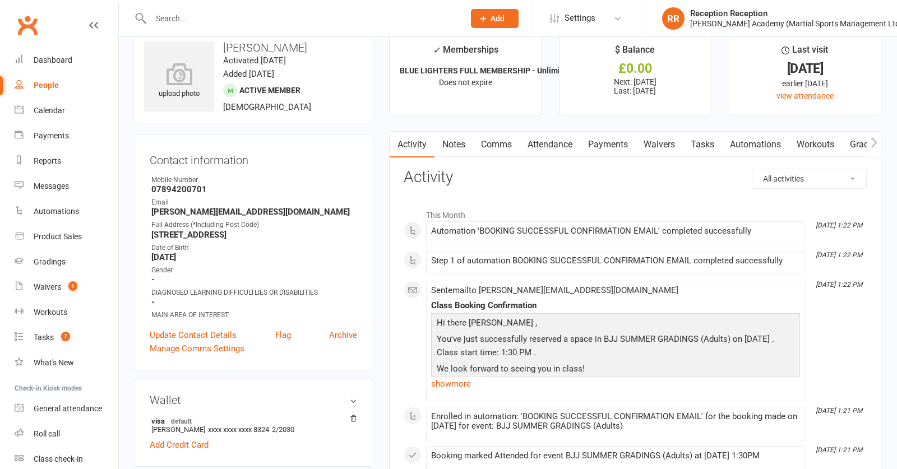
click at [563, 143] on link "Attendance" at bounding box center [550, 145] width 61 height 26
